Goal: Information Seeking & Learning: Learn about a topic

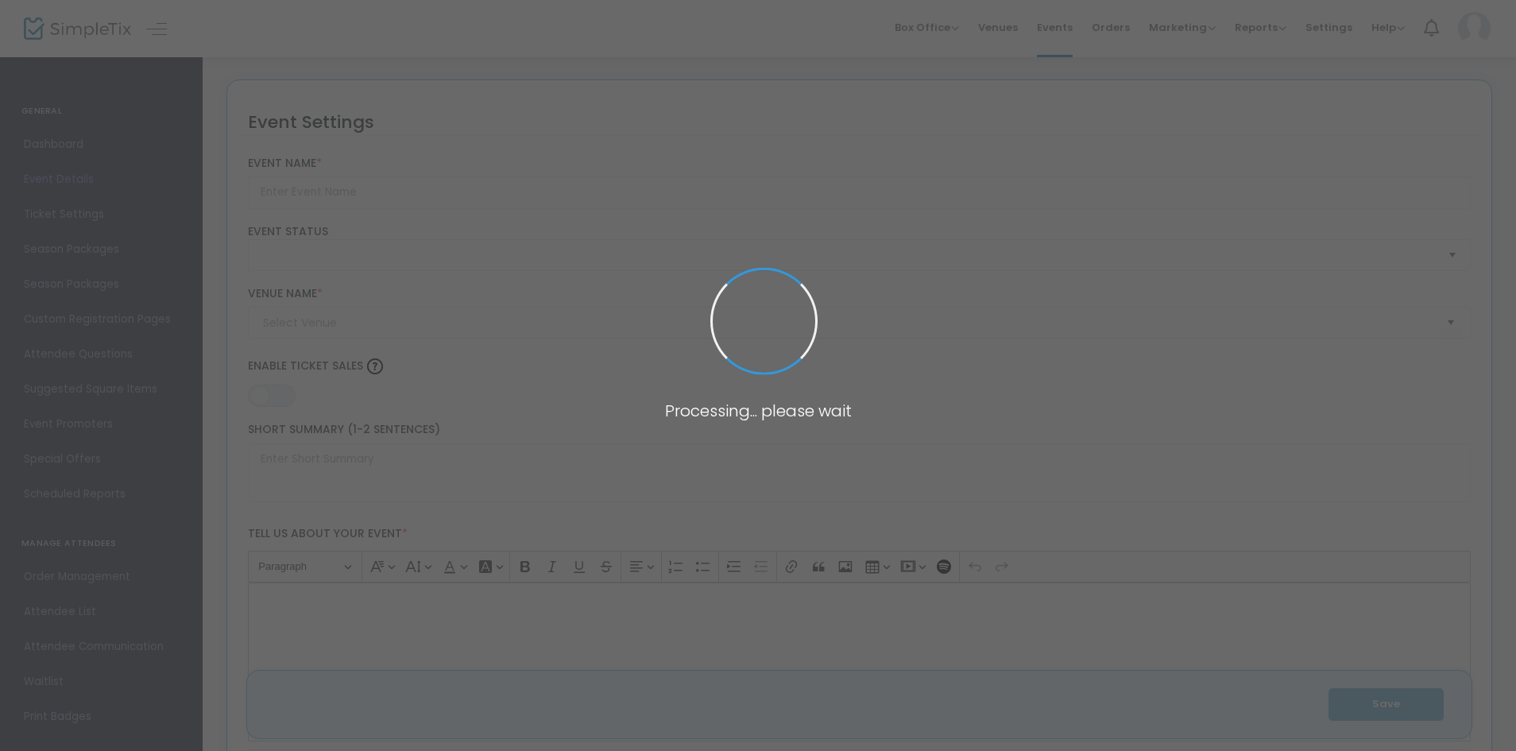
type input "2025 Shawnigan Golf Classic"
type textarea "2025 Shawnigan Golf Classic. Join us [DATE][DATE] for a fun day on the links at…"
type input "Register Now"
type input "University Golf Club"
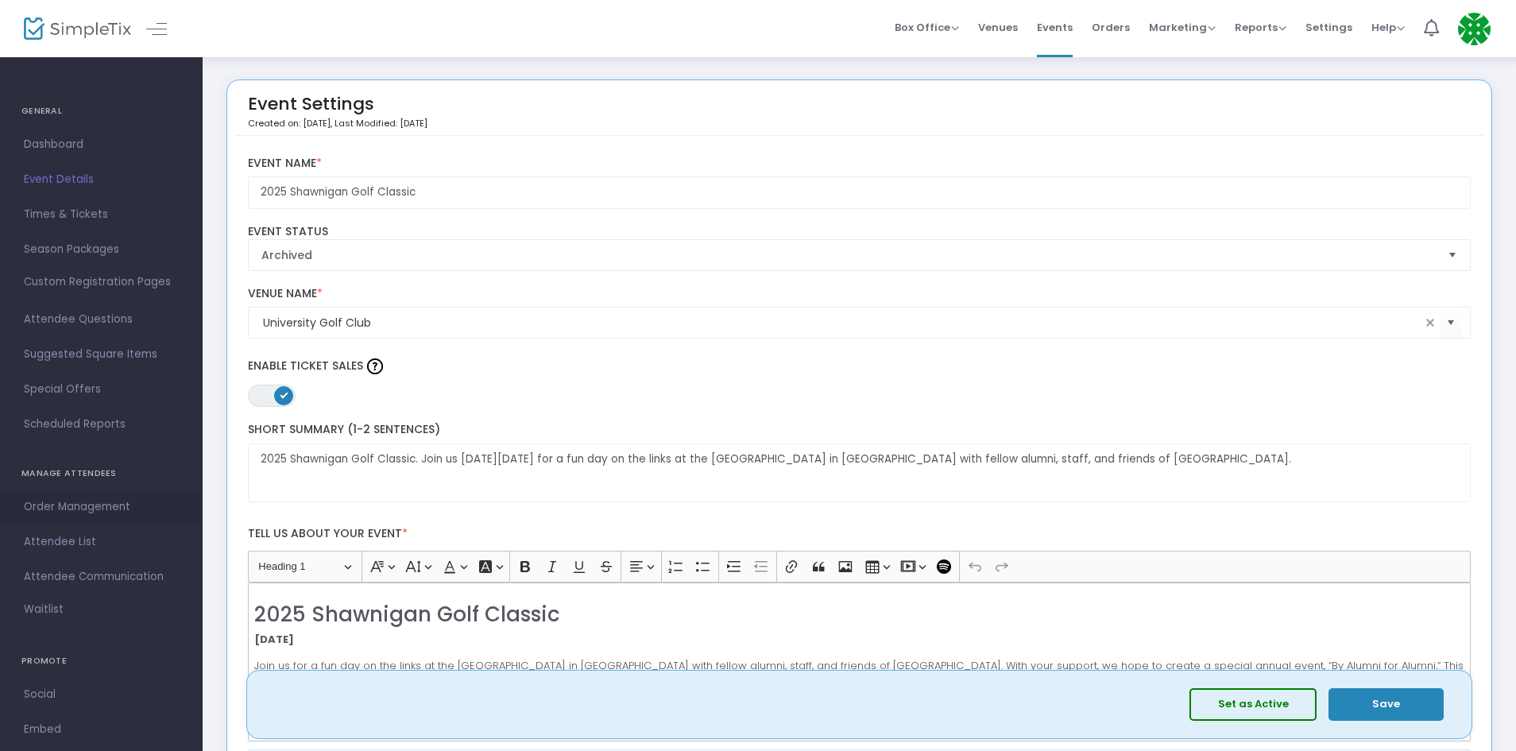
click at [55, 508] on span "Order Management" at bounding box center [101, 507] width 155 height 21
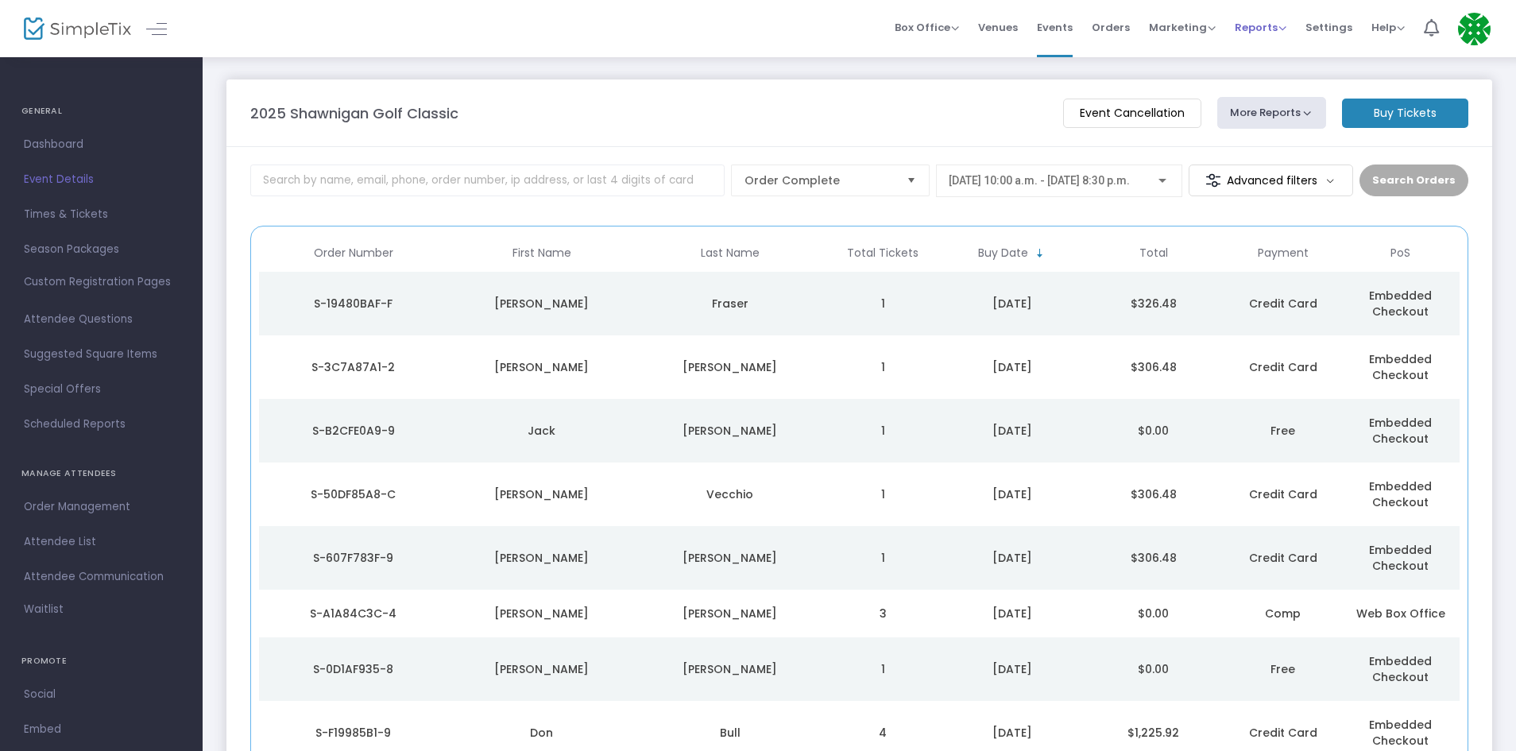
click at [1265, 41] on span "Reports Analytics Sales Reports Download" at bounding box center [1261, 27] width 52 height 41
click at [1267, 26] on span "Reports" at bounding box center [1261, 27] width 52 height 15
click at [1304, 57] on li "Analytics" at bounding box center [1286, 53] width 103 height 31
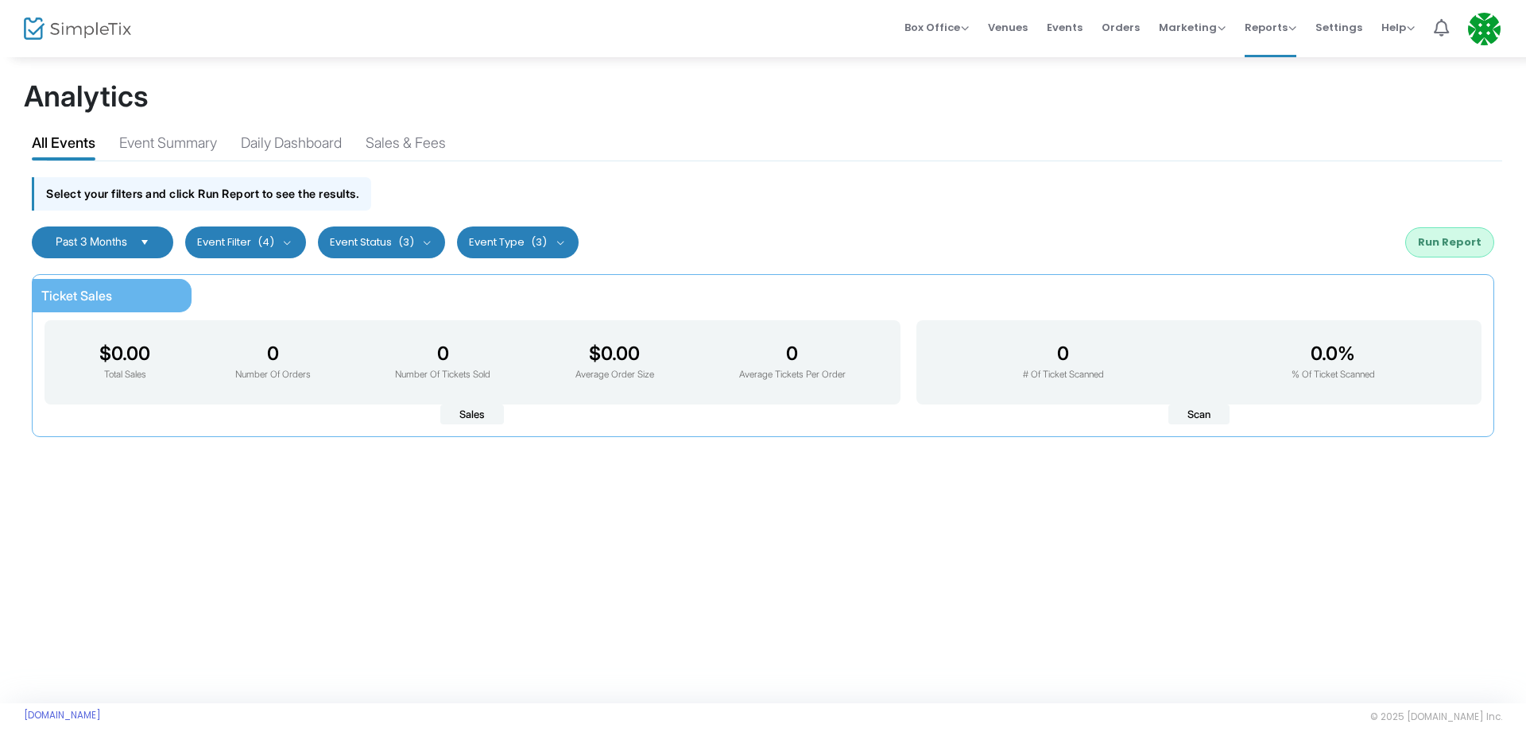
click at [141, 246] on span "Select" at bounding box center [145, 242] width 26 height 26
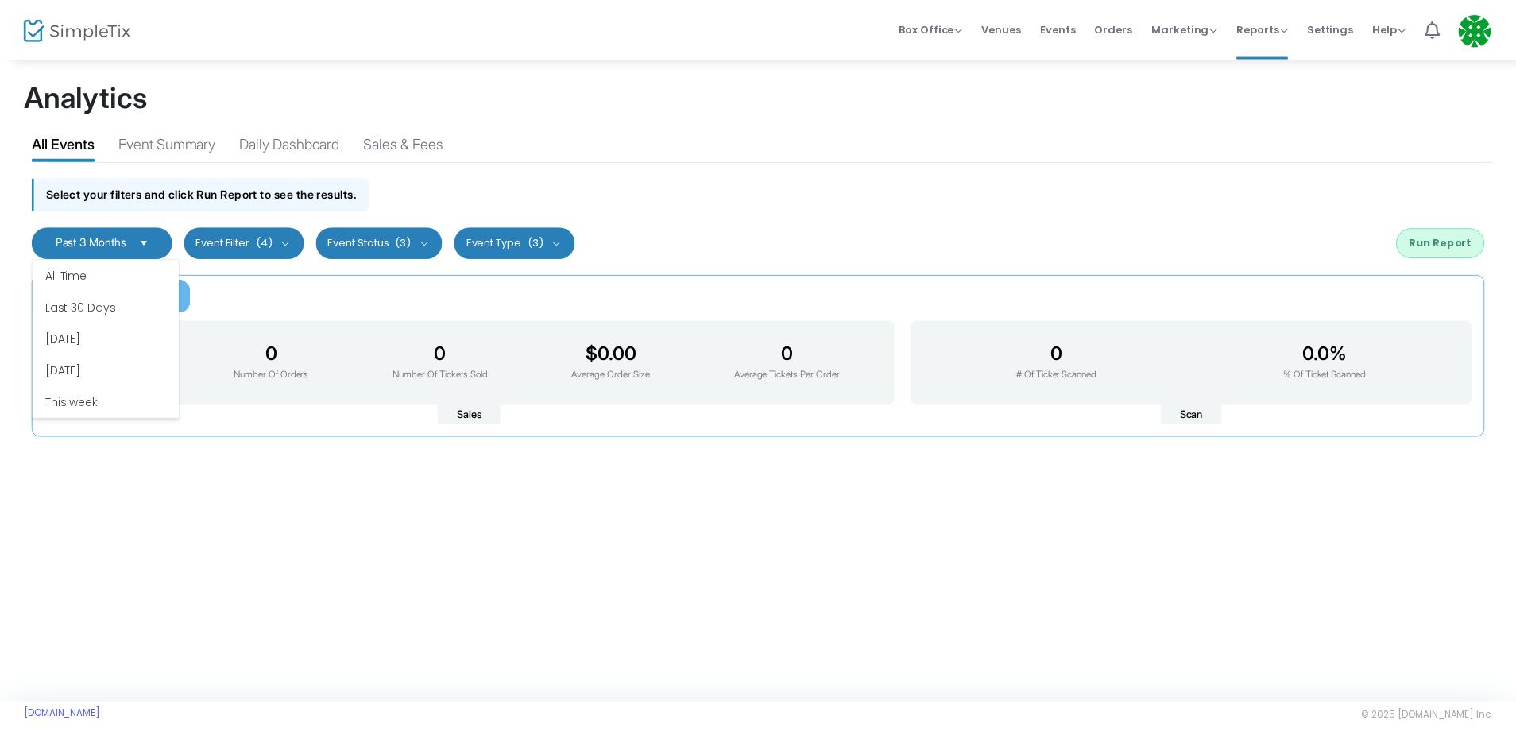
scroll to position [95, 0]
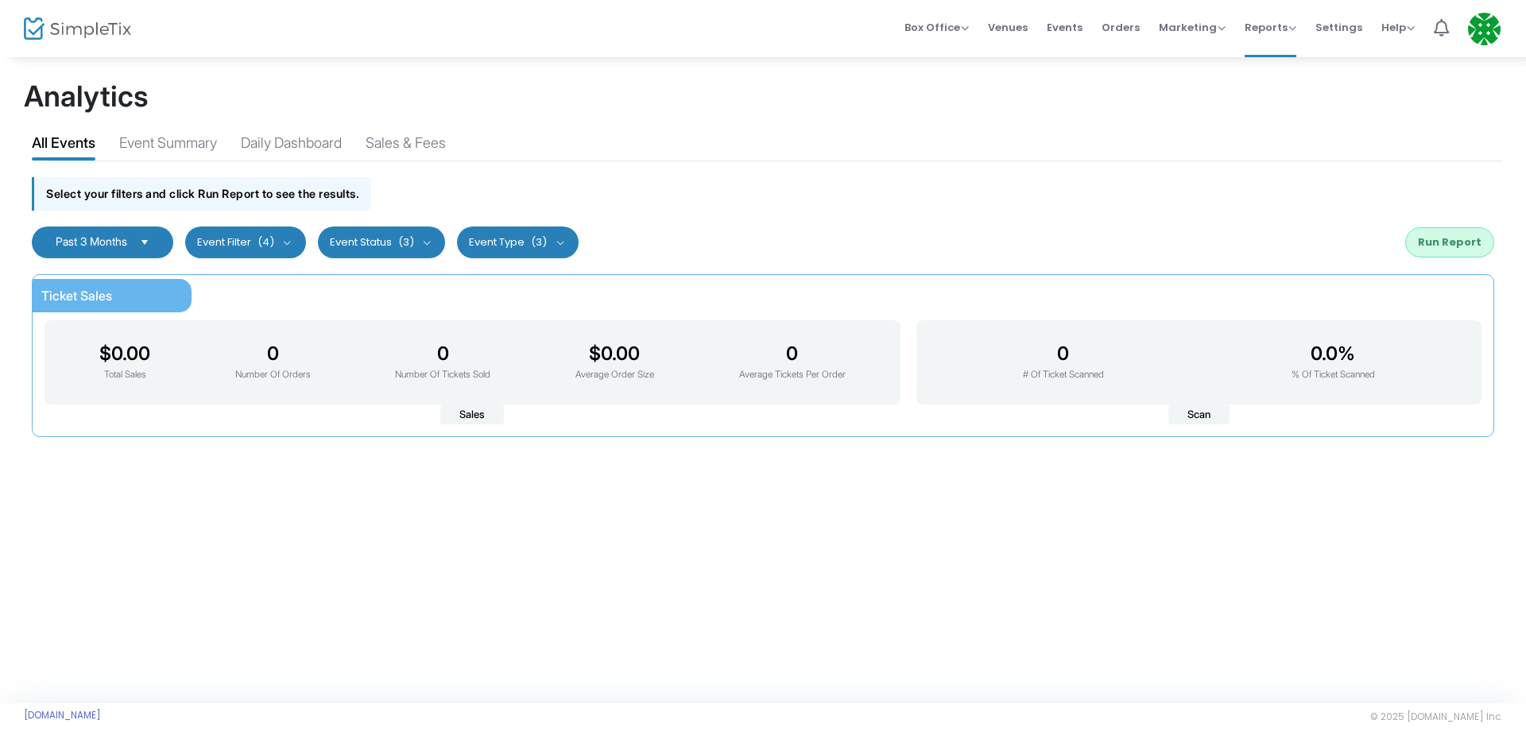
click at [288, 233] on button "Event Filter (4)" at bounding box center [245, 242] width 121 height 32
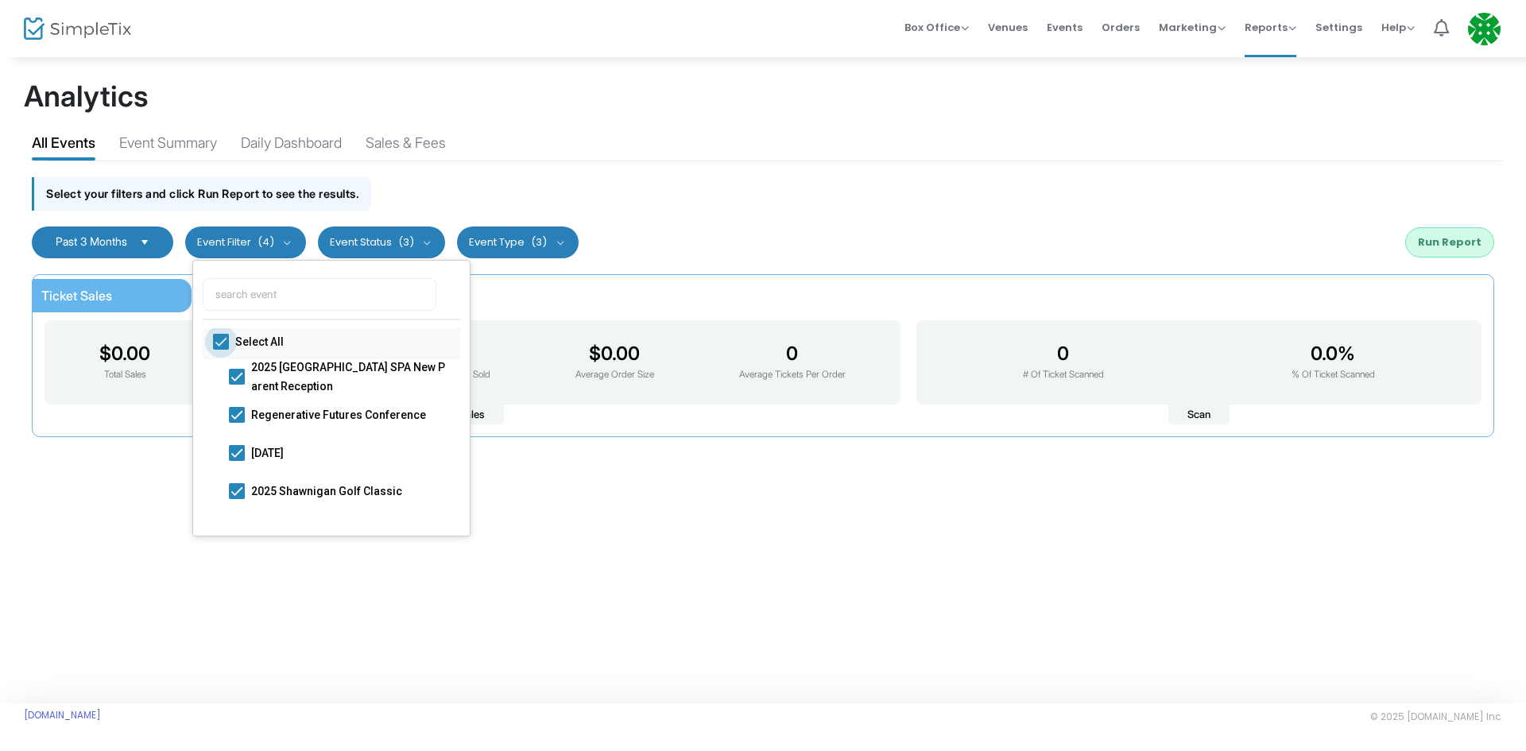
click at [219, 342] on span at bounding box center [221, 342] width 16 height 16
click at [220, 350] on input "Select All" at bounding box center [220, 350] width 1 height 1
checkbox input "false"
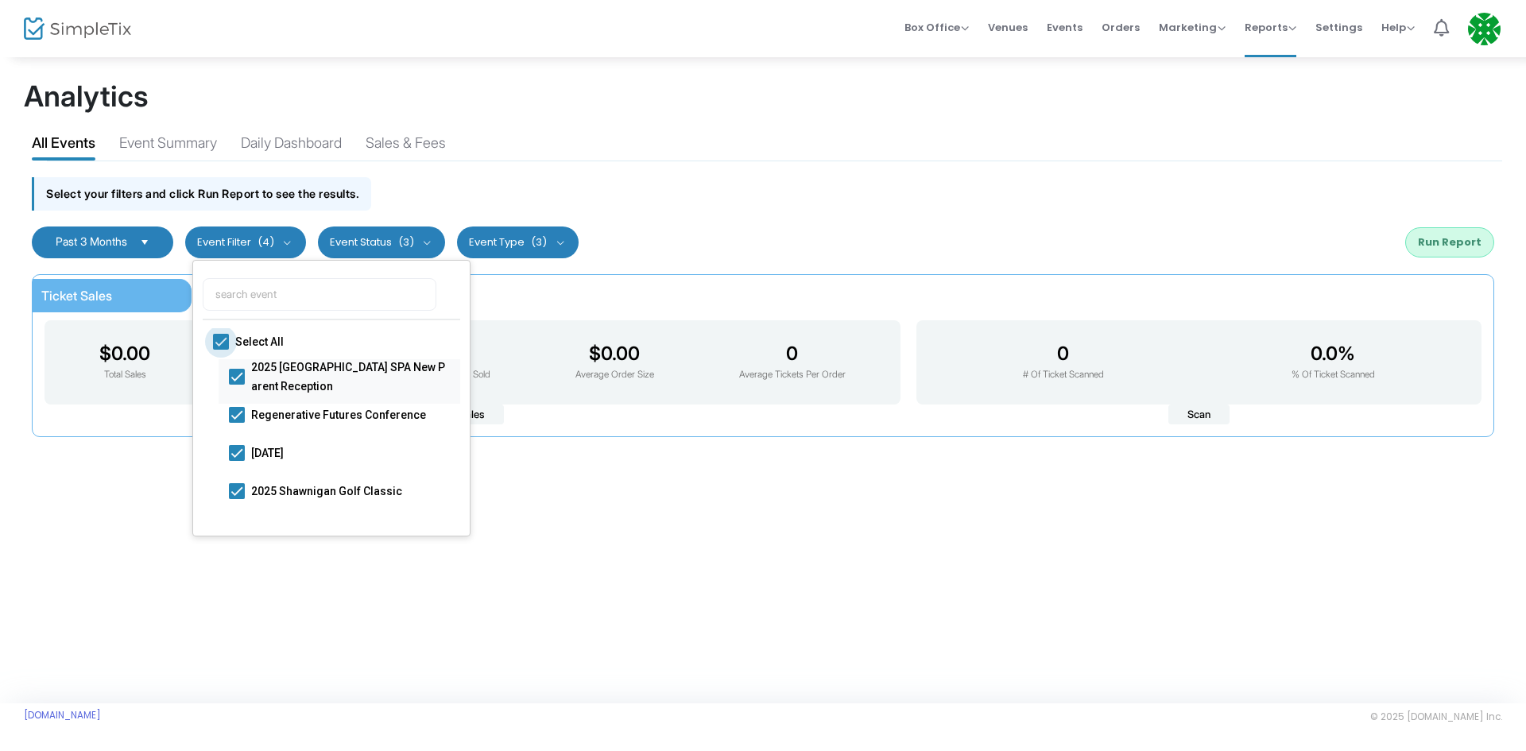
checkbox input "false"
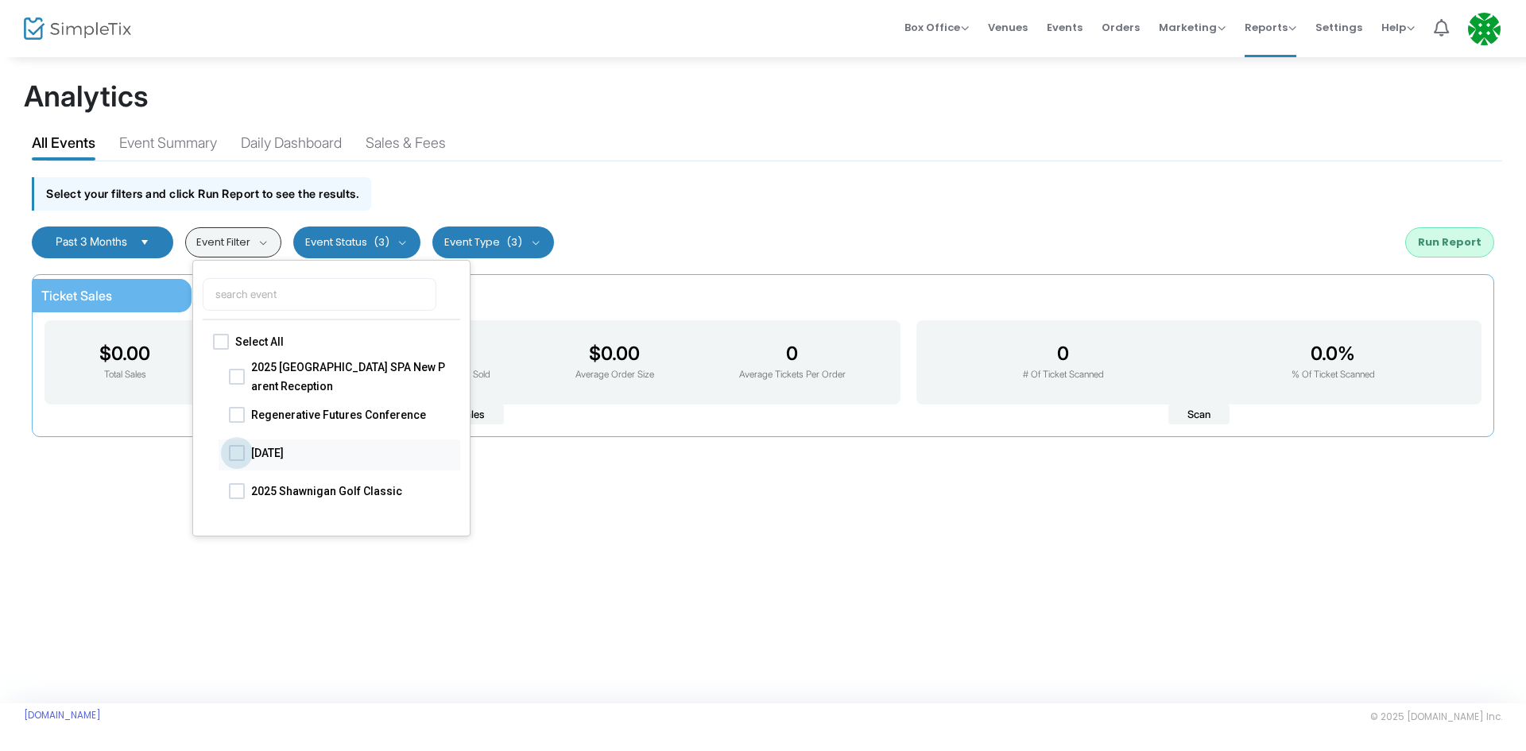
click at [230, 455] on span at bounding box center [237, 452] width 16 height 16
click at [236, 460] on input "[DATE]" at bounding box center [236, 460] width 1 height 1
checkbox input "true"
click at [159, 133] on div "Event Summary" at bounding box center [168, 146] width 98 height 28
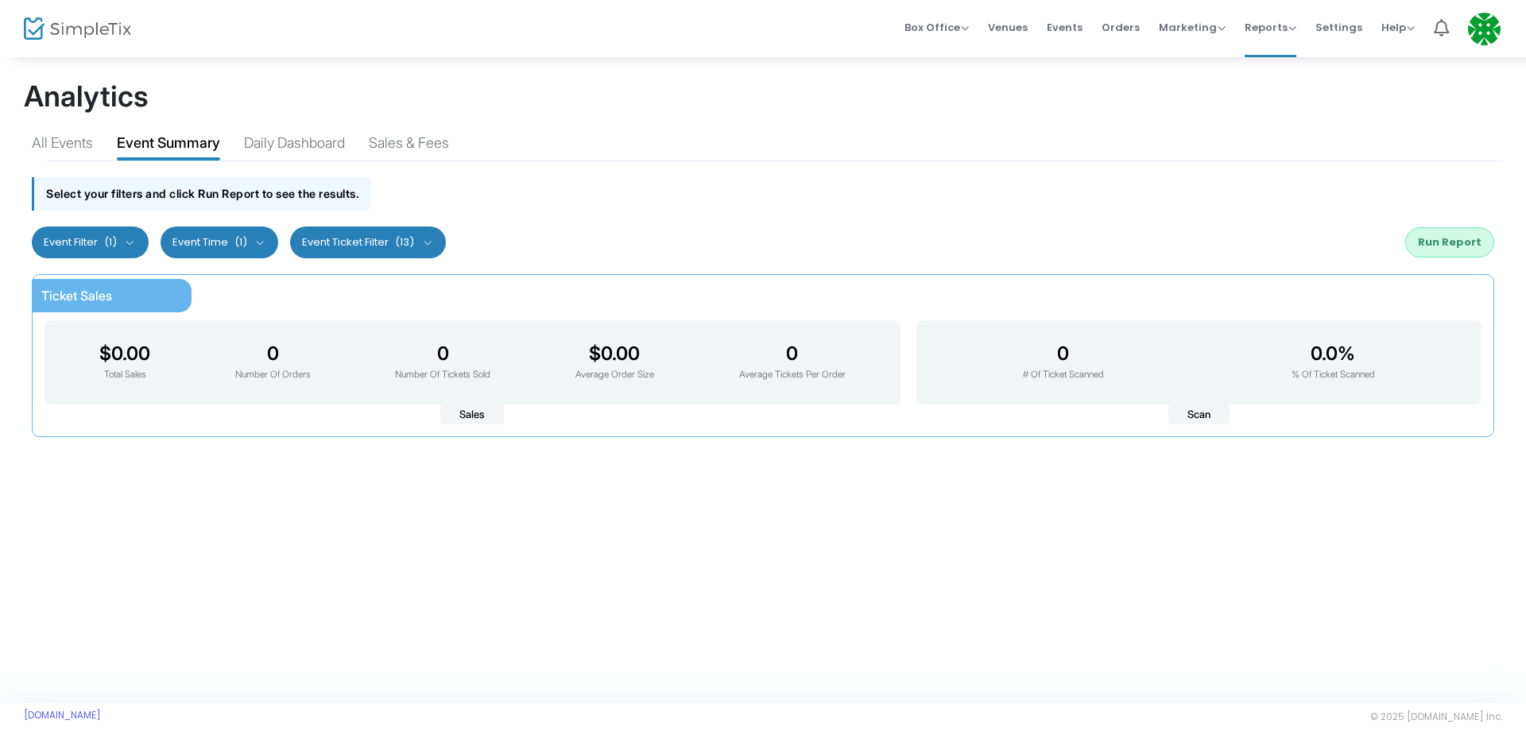
click at [208, 236] on button "Event Time (1)" at bounding box center [220, 242] width 118 height 32
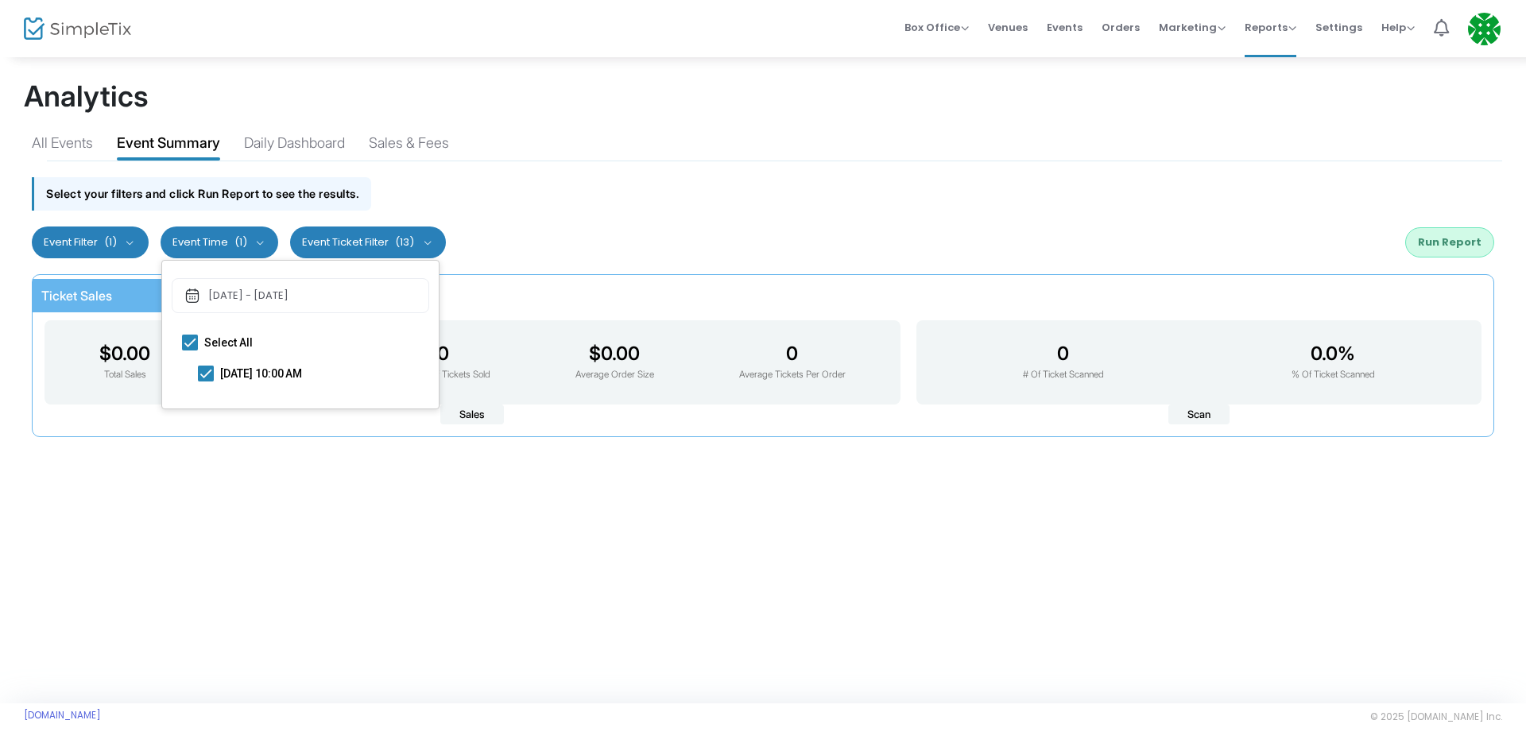
drag, startPoint x: 208, startPoint y: 236, endPoint x: 138, endPoint y: 237, distance: 69.9
click at [207, 236] on button "Event Time (1)" at bounding box center [220, 242] width 118 height 32
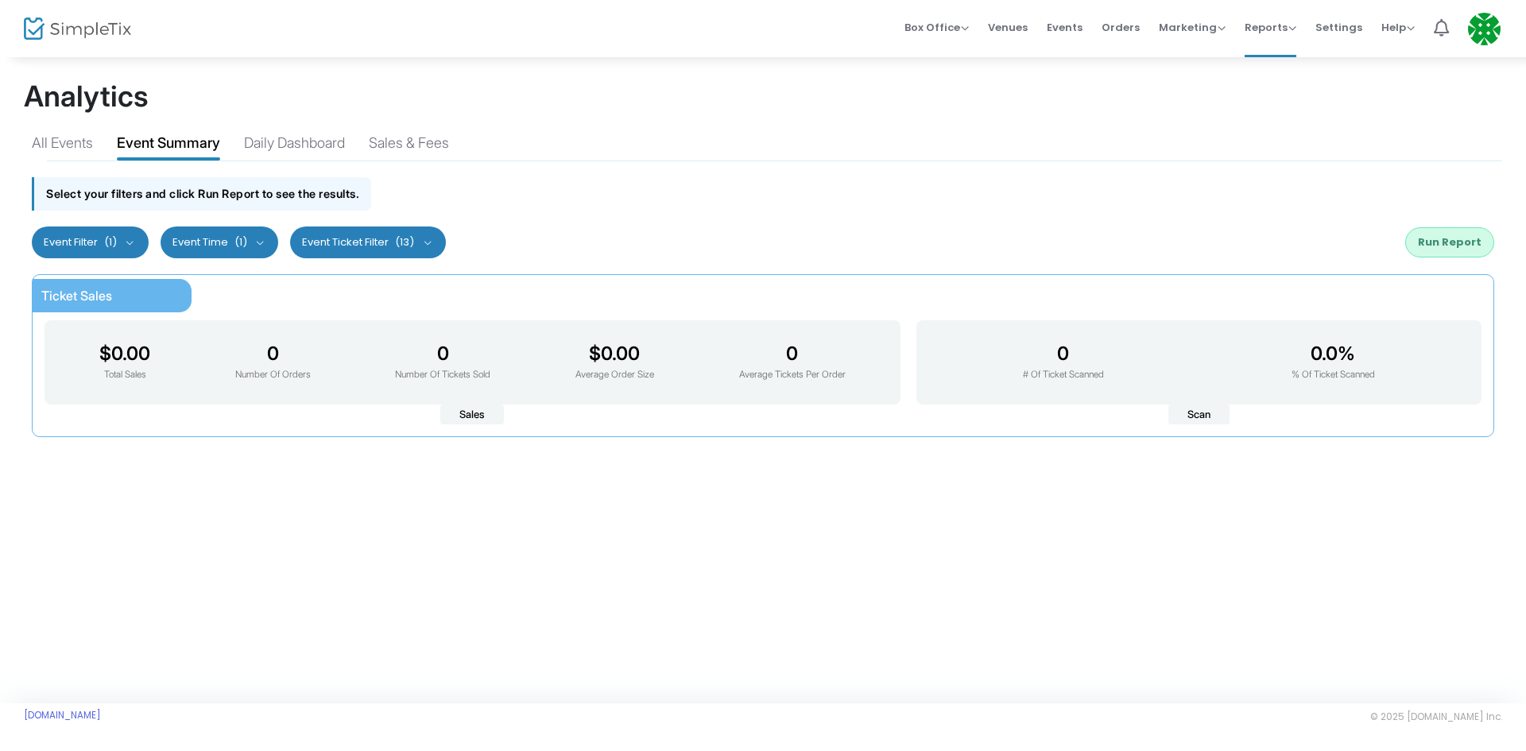
click at [117, 243] on span "(1)" at bounding box center [110, 242] width 13 height 13
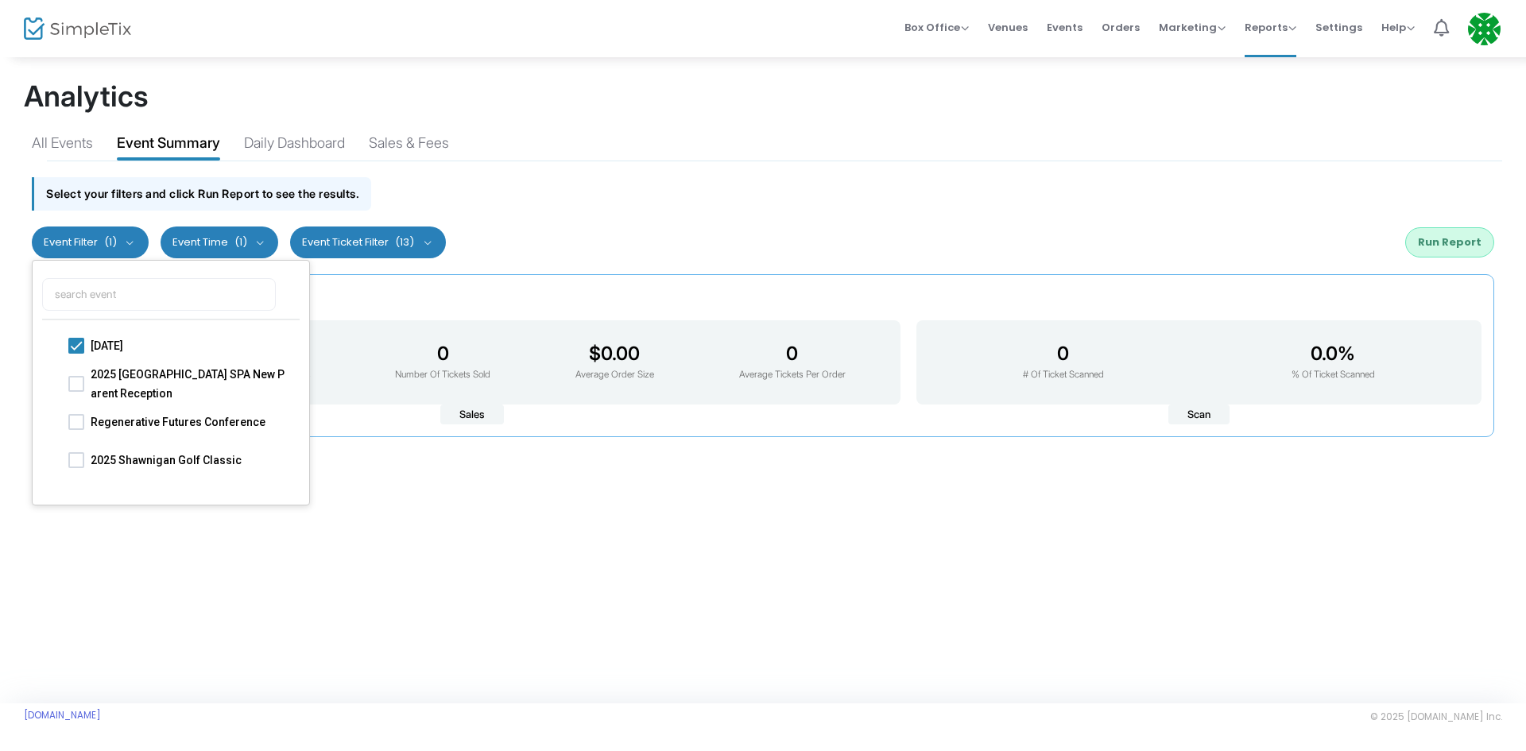
click at [117, 242] on span "(1)" at bounding box center [110, 242] width 13 height 13
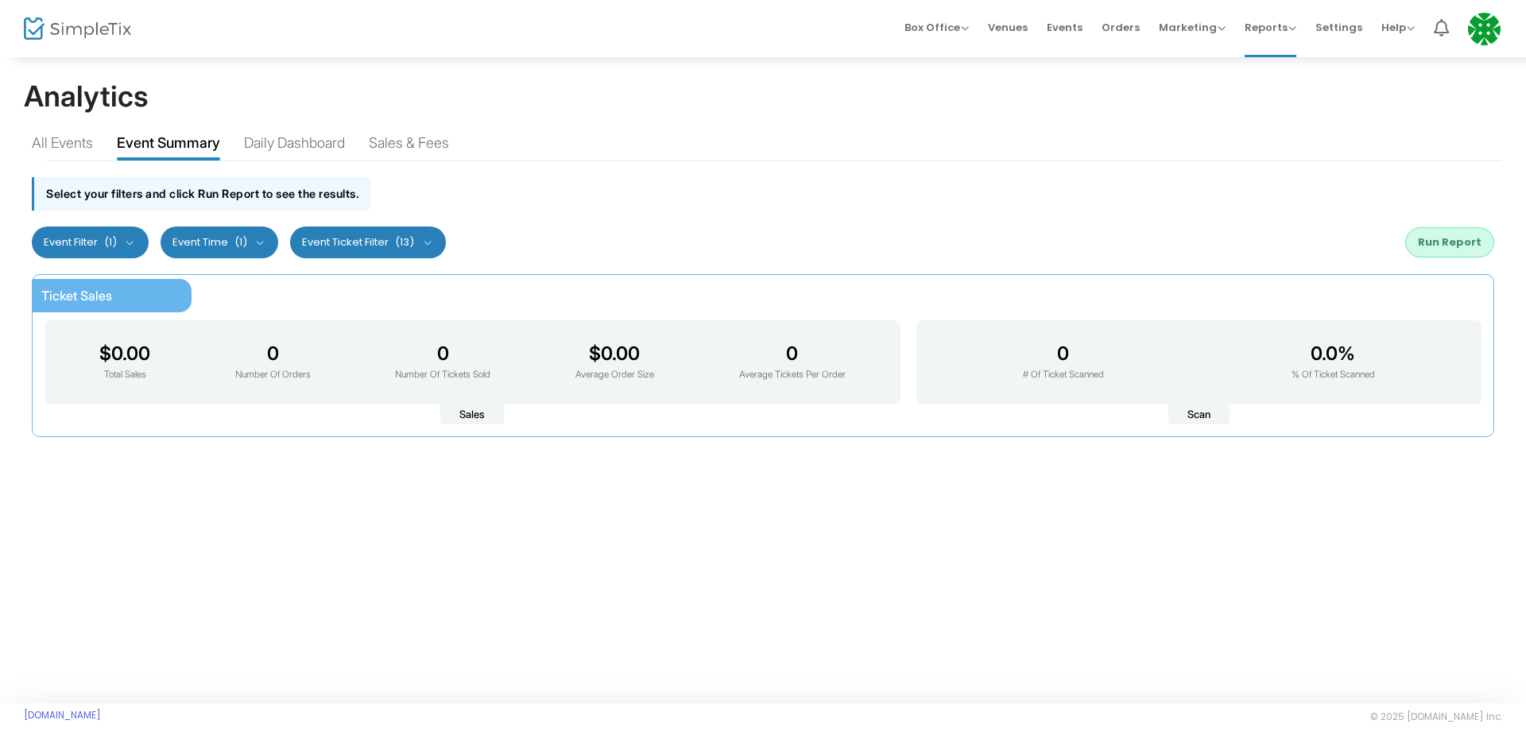
click at [1460, 234] on button "Run Report" at bounding box center [1449, 242] width 89 height 30
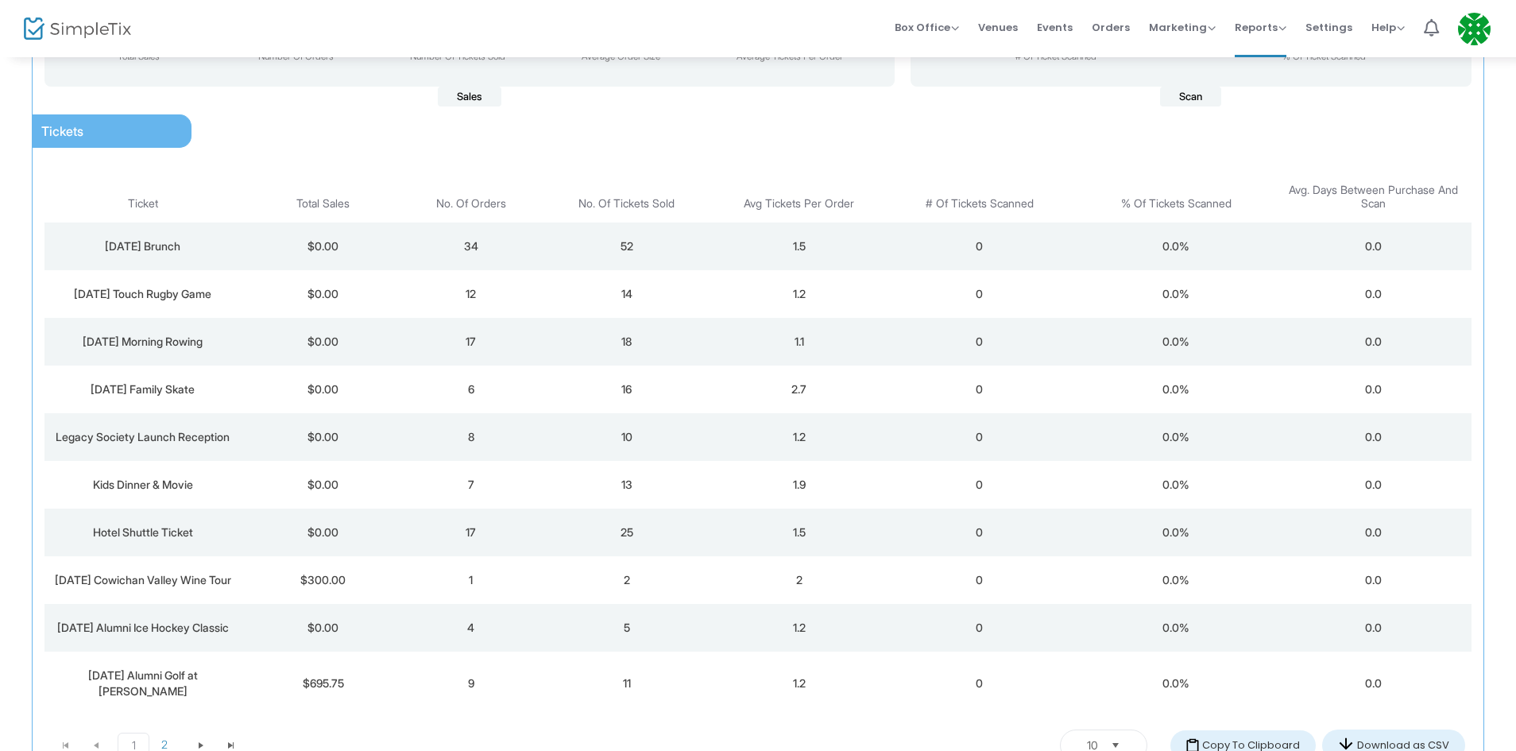
scroll to position [397, 0]
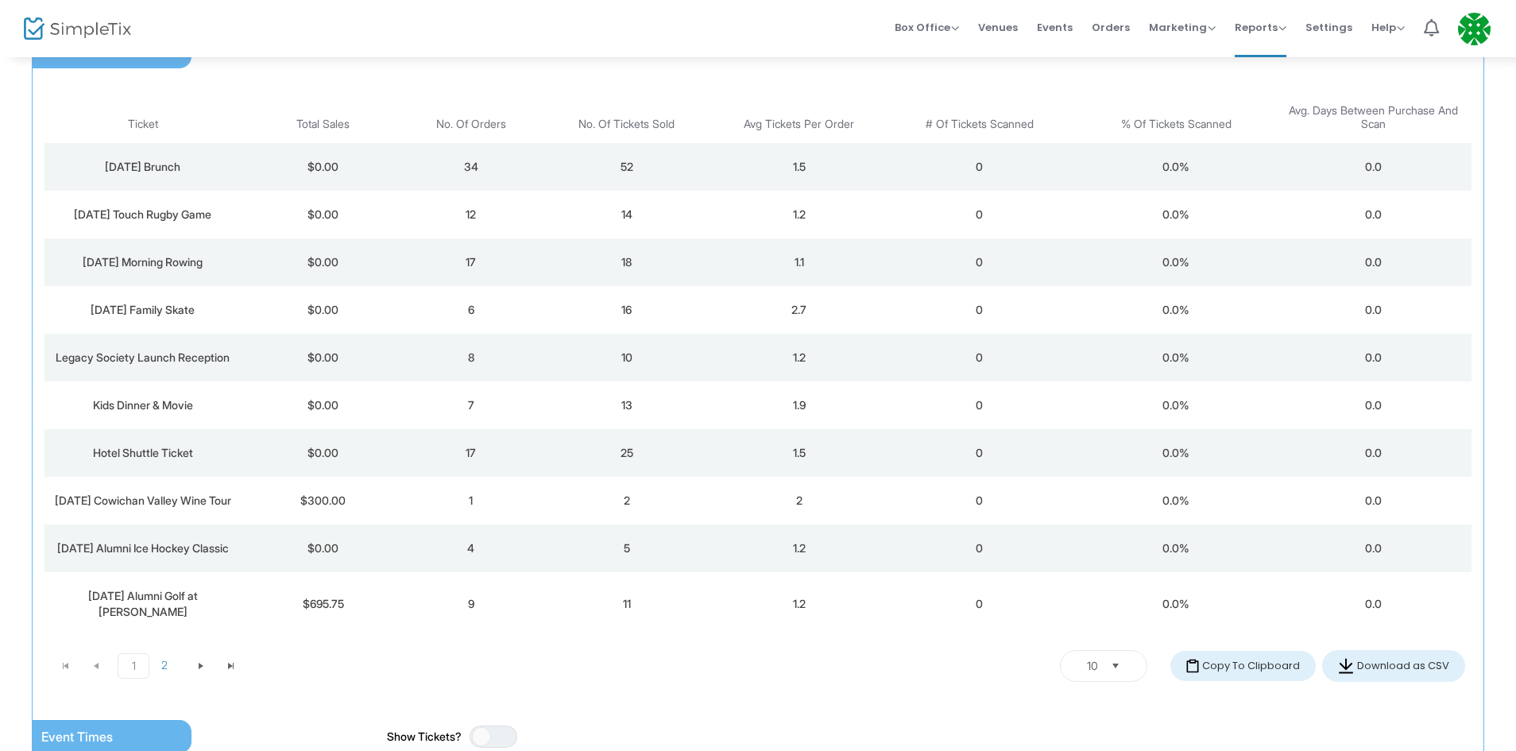
drag, startPoint x: 562, startPoint y: 21, endPoint x: 558, endPoint y: 29, distance: 9.6
click at [562, 21] on div "Box Office Sell Tickets Bookings Sell Season Pass Venues Memberships Events Ord…" at bounding box center [859, 28] width 1313 height 57
click at [215, 493] on span "[DATE] Cowichan Valley Wine Tour" at bounding box center [143, 500] width 176 height 14
